Goal: Information Seeking & Learning: Learn about a topic

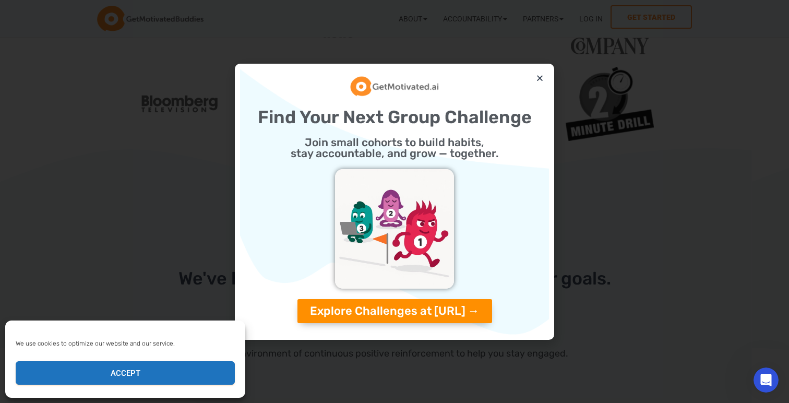
scroll to position [1152, 0]
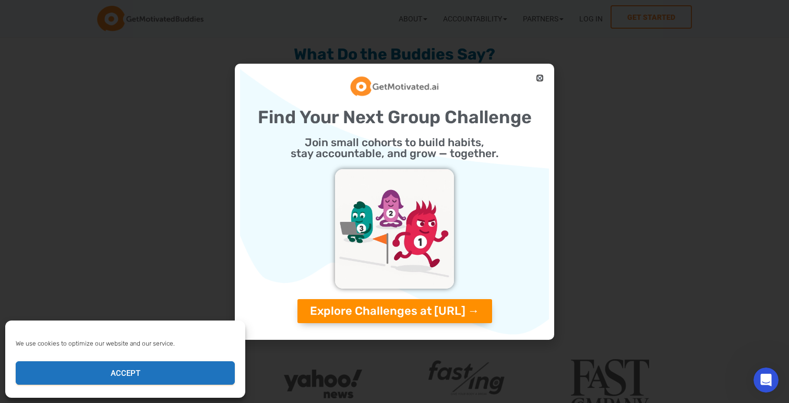
click at [543, 78] on icon "Close" at bounding box center [540, 78] width 8 height 8
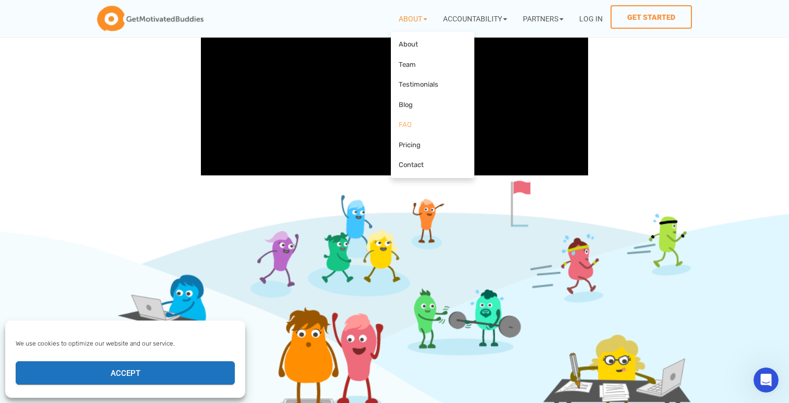
scroll to position [0, 0]
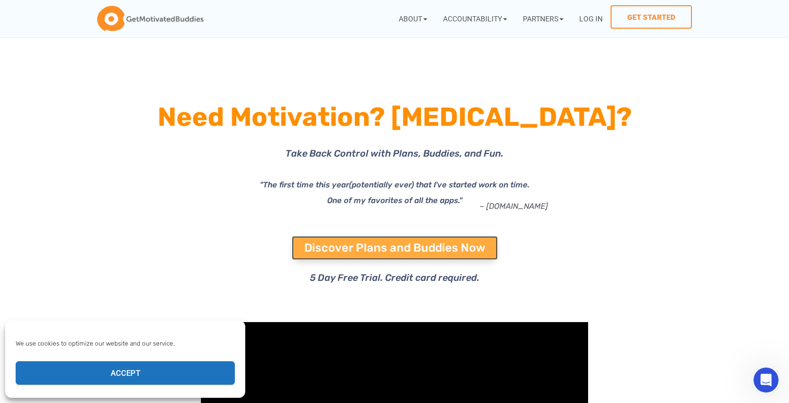
click at [408, 242] on span "Discover Plans and Buddies Now" at bounding box center [394, 247] width 181 height 11
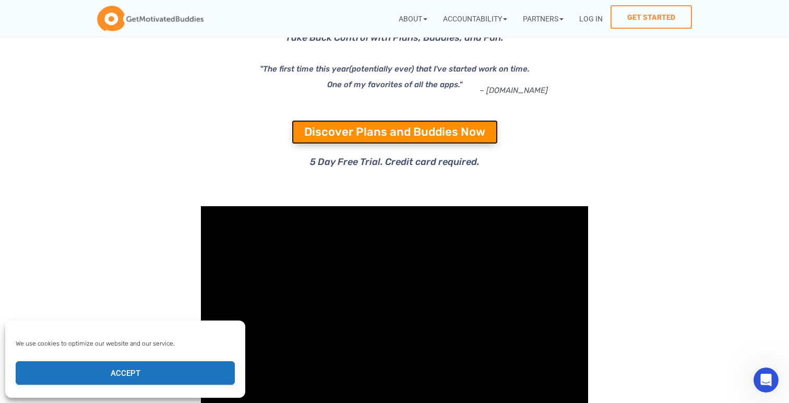
scroll to position [144, 0]
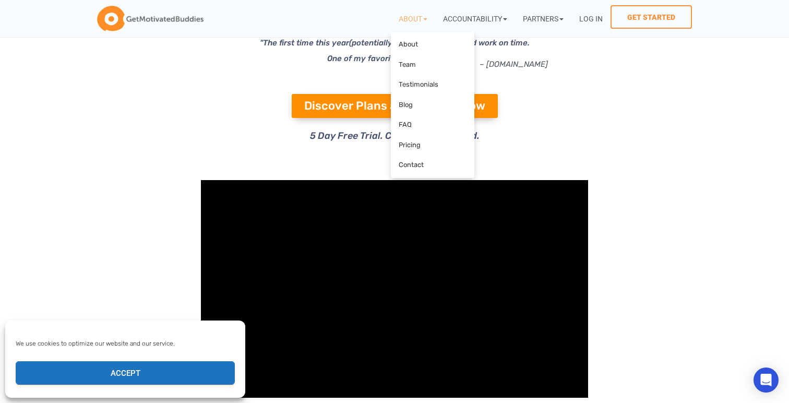
scroll to position [144, 0]
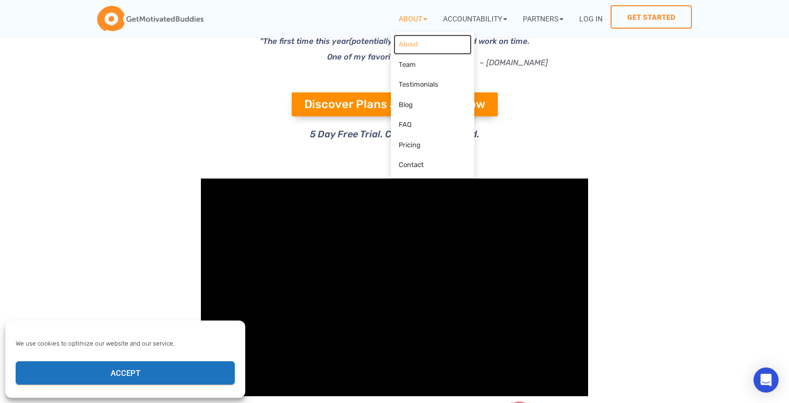
click at [418, 43] on link "About" at bounding box center [433, 44] width 78 height 20
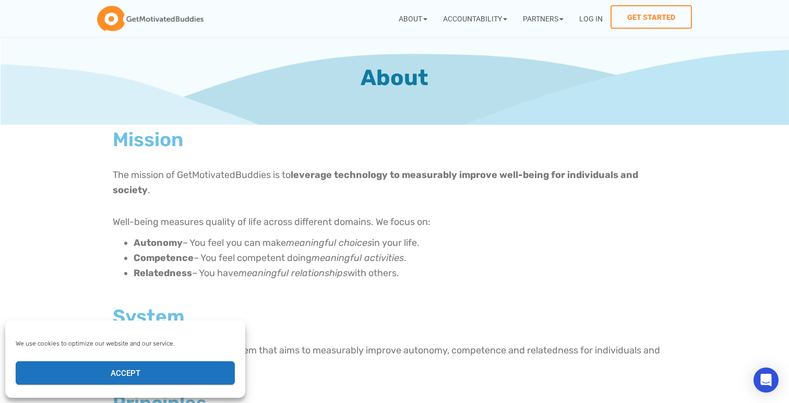
click at [360, 171] on b "leverage technology to measurably improve well-being for individuals and society" at bounding box center [376, 182] width 526 height 27
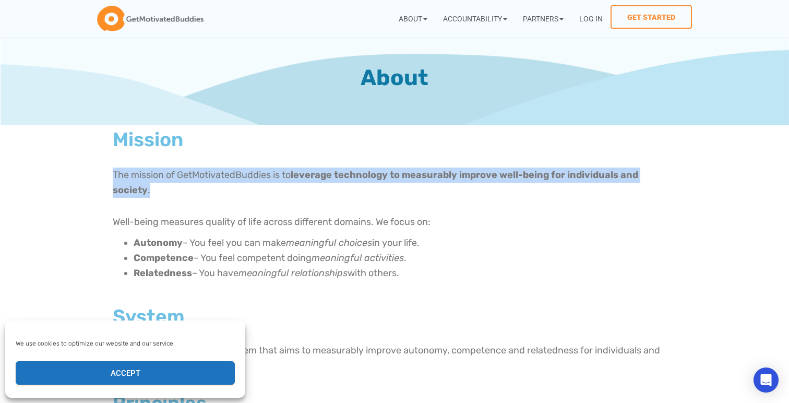
click at [329, 184] on p "The mission of GetMotivatedBuddies is to leverage technology to measurably impr…" at bounding box center [395, 183] width 564 height 30
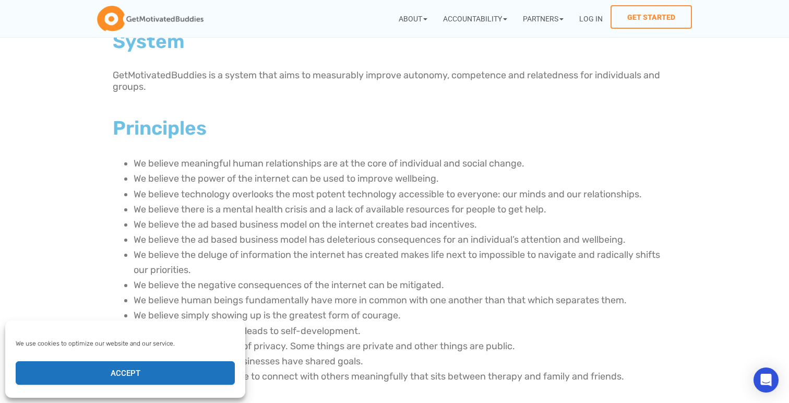
scroll to position [293, 0]
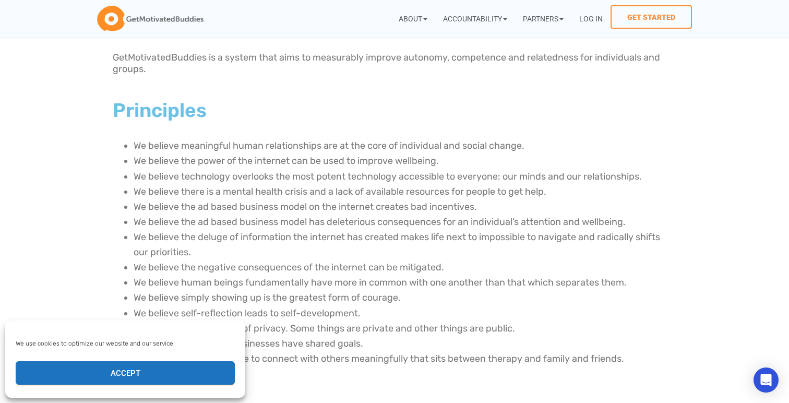
click at [329, 184] on li "We believe there is a mental health crisis and a lack of available resources fo…" at bounding box center [405, 191] width 543 height 15
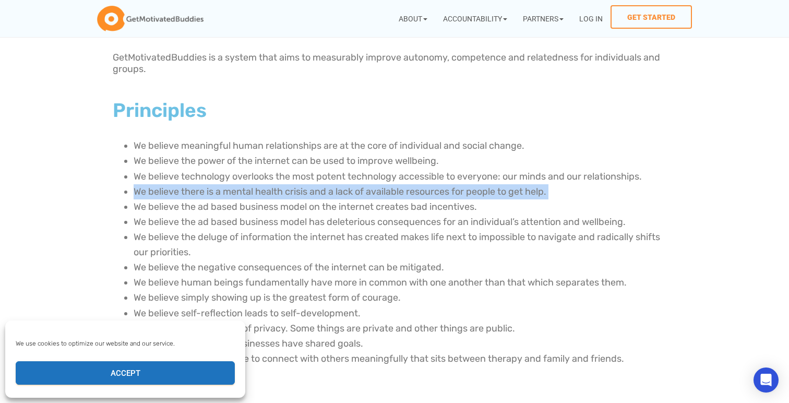
click at [306, 184] on li "We believe there is a mental health crisis and a lack of available resources fo…" at bounding box center [405, 191] width 543 height 15
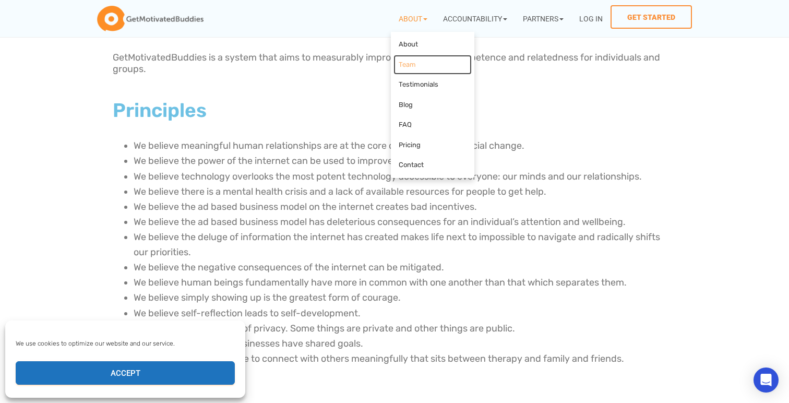
click at [410, 63] on link "Team" at bounding box center [433, 65] width 78 height 20
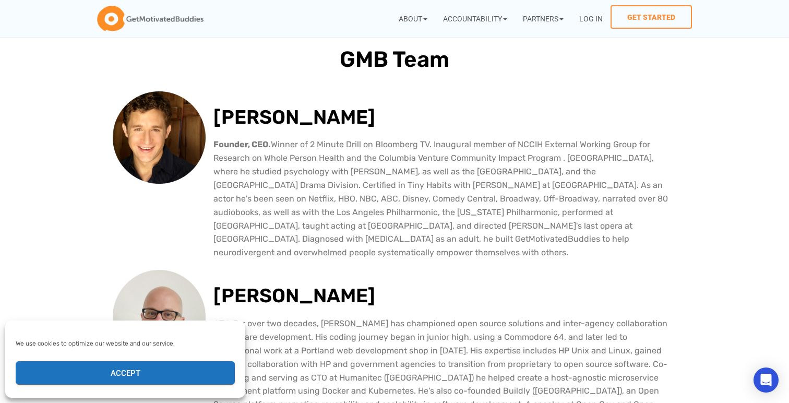
click at [335, 190] on p "Founder, CEO. Winner of 2 Minute Drill on Bloomberg TV. Inaugural member of NCC…" at bounding box center [446, 199] width 464 height 122
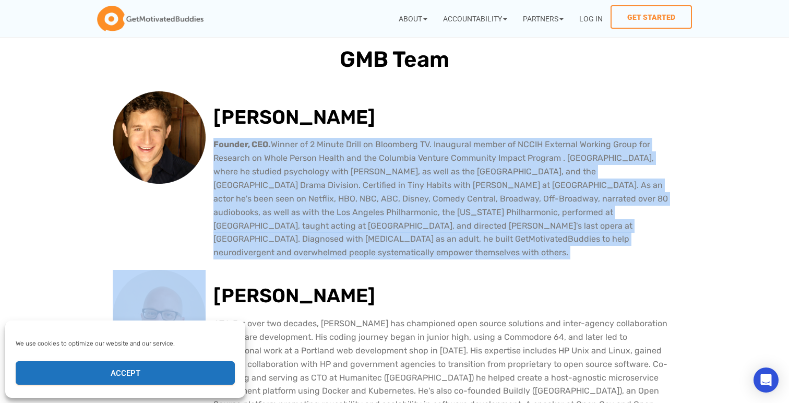
click at [335, 190] on p "Founder, CEO. Winner of 2 Minute Drill on Bloomberg TV. Inaugural member of NCC…" at bounding box center [446, 199] width 464 height 122
click at [329, 191] on p "Founder, CEO. Winner of 2 Minute Drill on Bloomberg TV. Inaugural member of NCC…" at bounding box center [446, 199] width 464 height 122
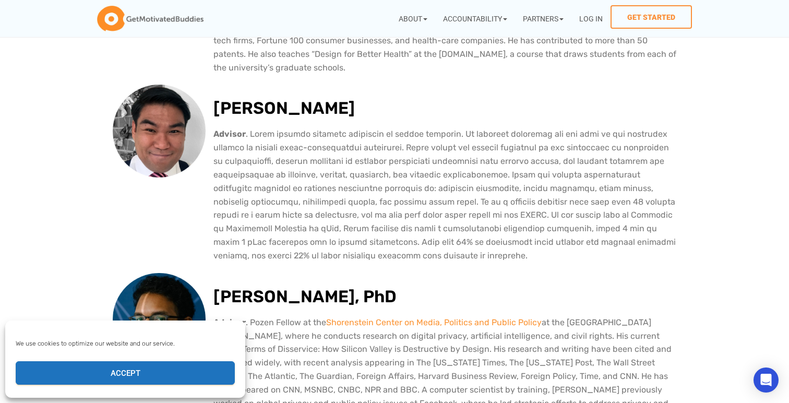
scroll to position [961, 0]
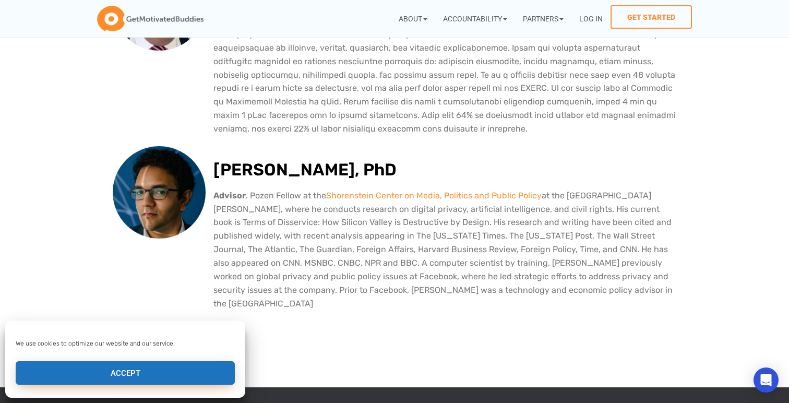
click at [183, 363] on button "Accept" at bounding box center [125, 372] width 219 height 23
